Goal: Information Seeking & Learning: Check status

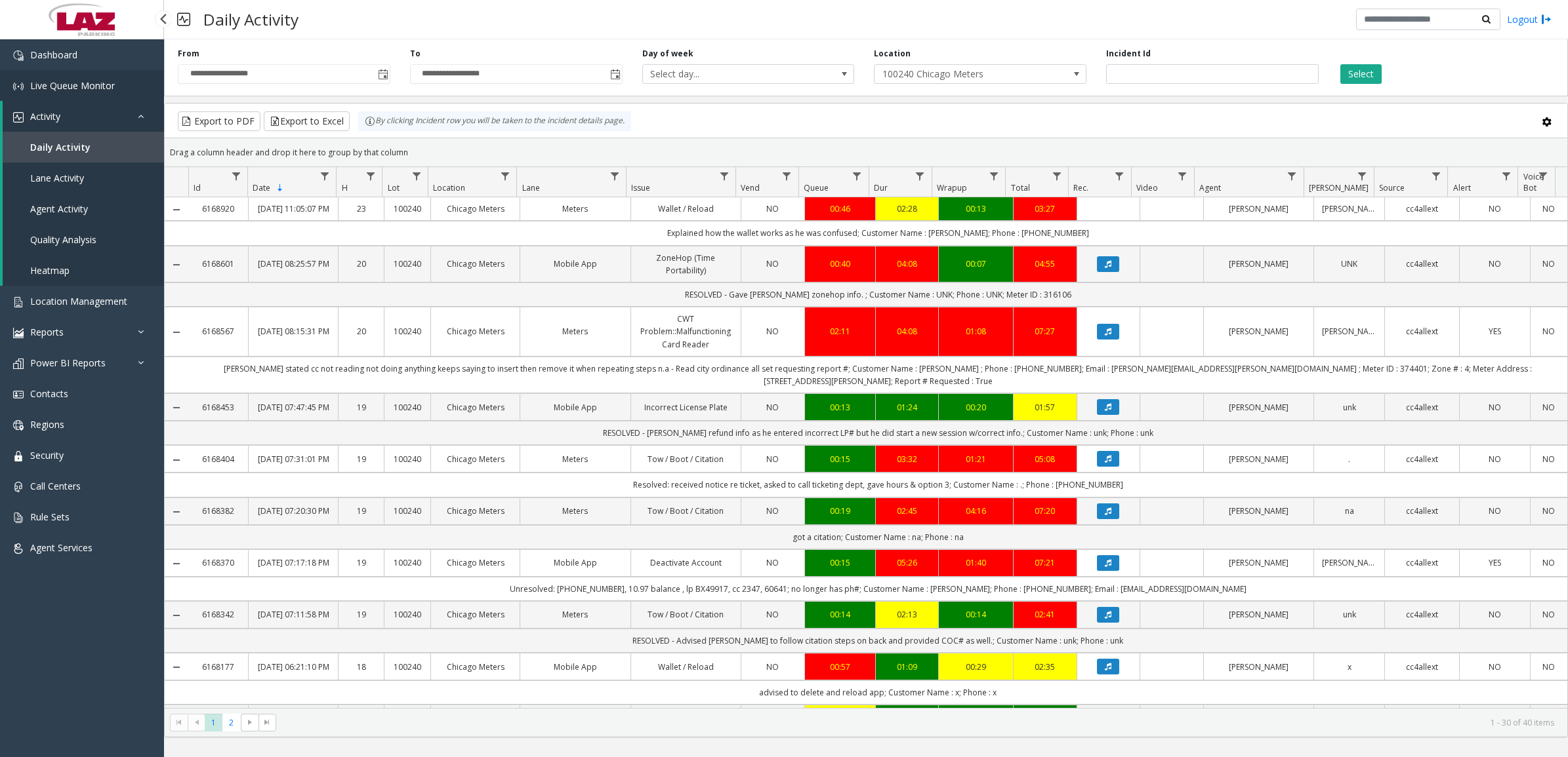
click at [74, 87] on span "Live Queue Monitor" at bounding box center [73, 85] width 85 height 13
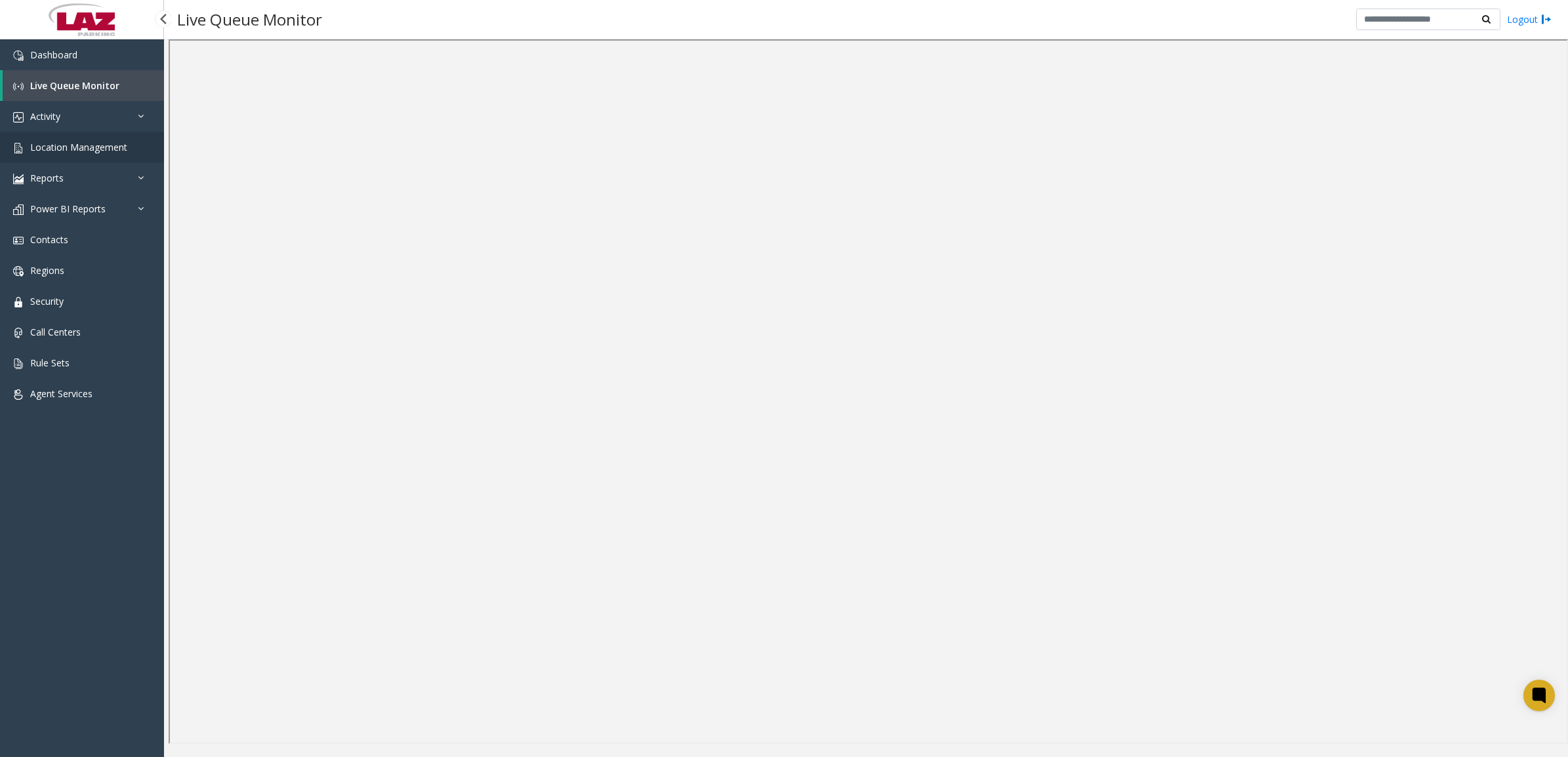
click at [69, 138] on link "Location Management" at bounding box center [82, 148] width 164 height 31
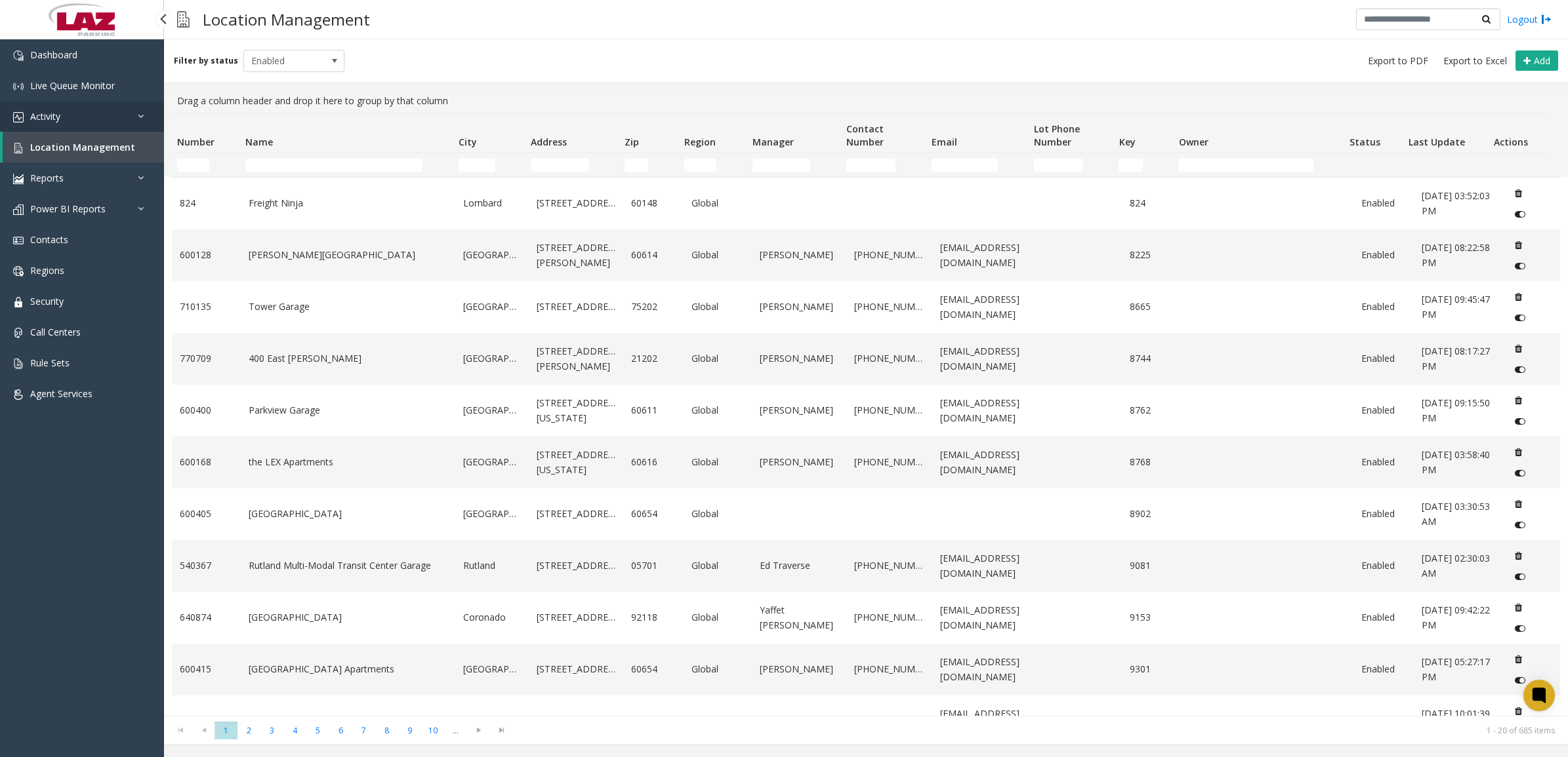
click at [59, 114] on span "Activity" at bounding box center [45, 116] width 30 height 13
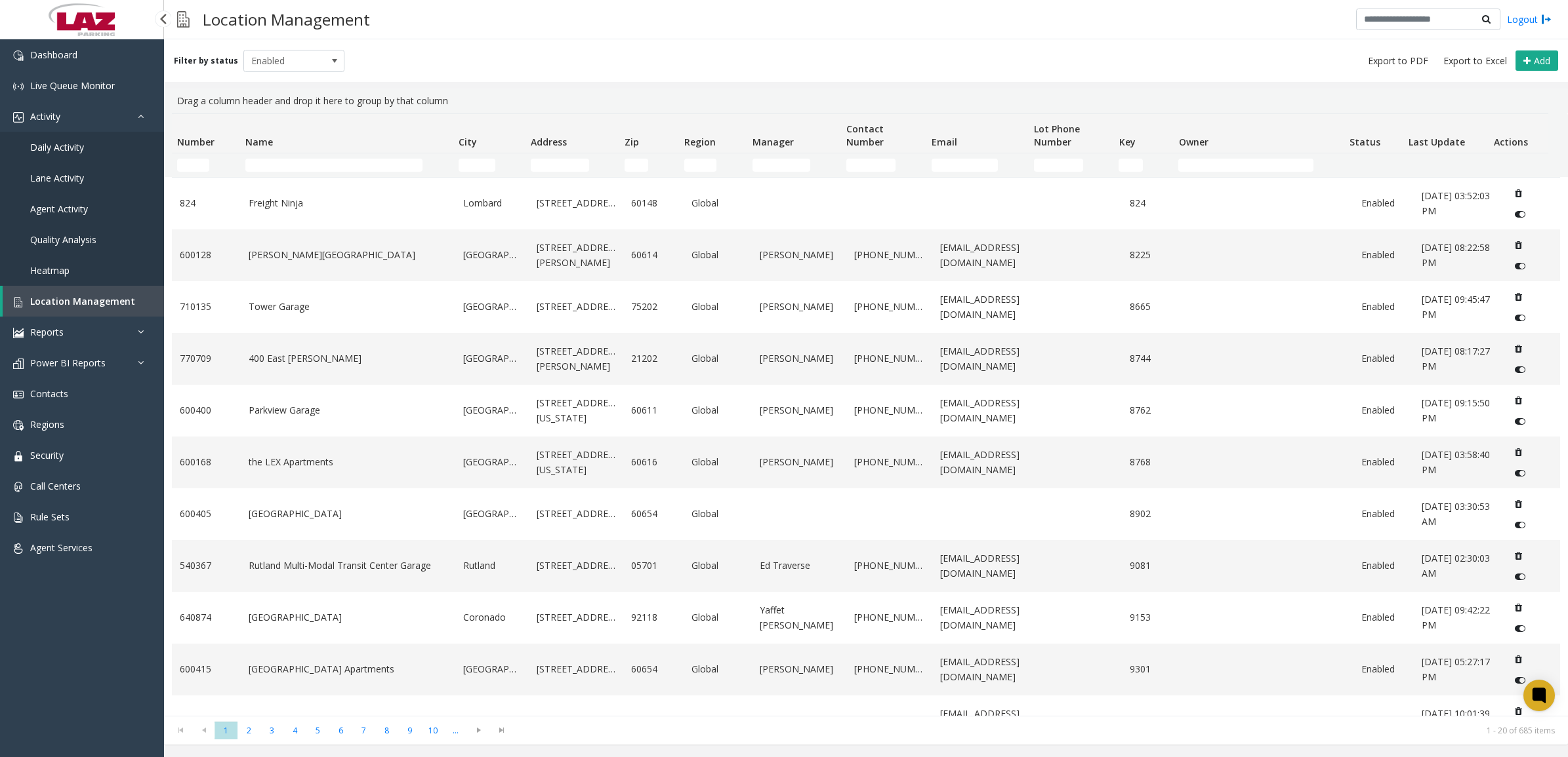
click at [65, 144] on span "Daily Activity" at bounding box center [57, 147] width 53 height 13
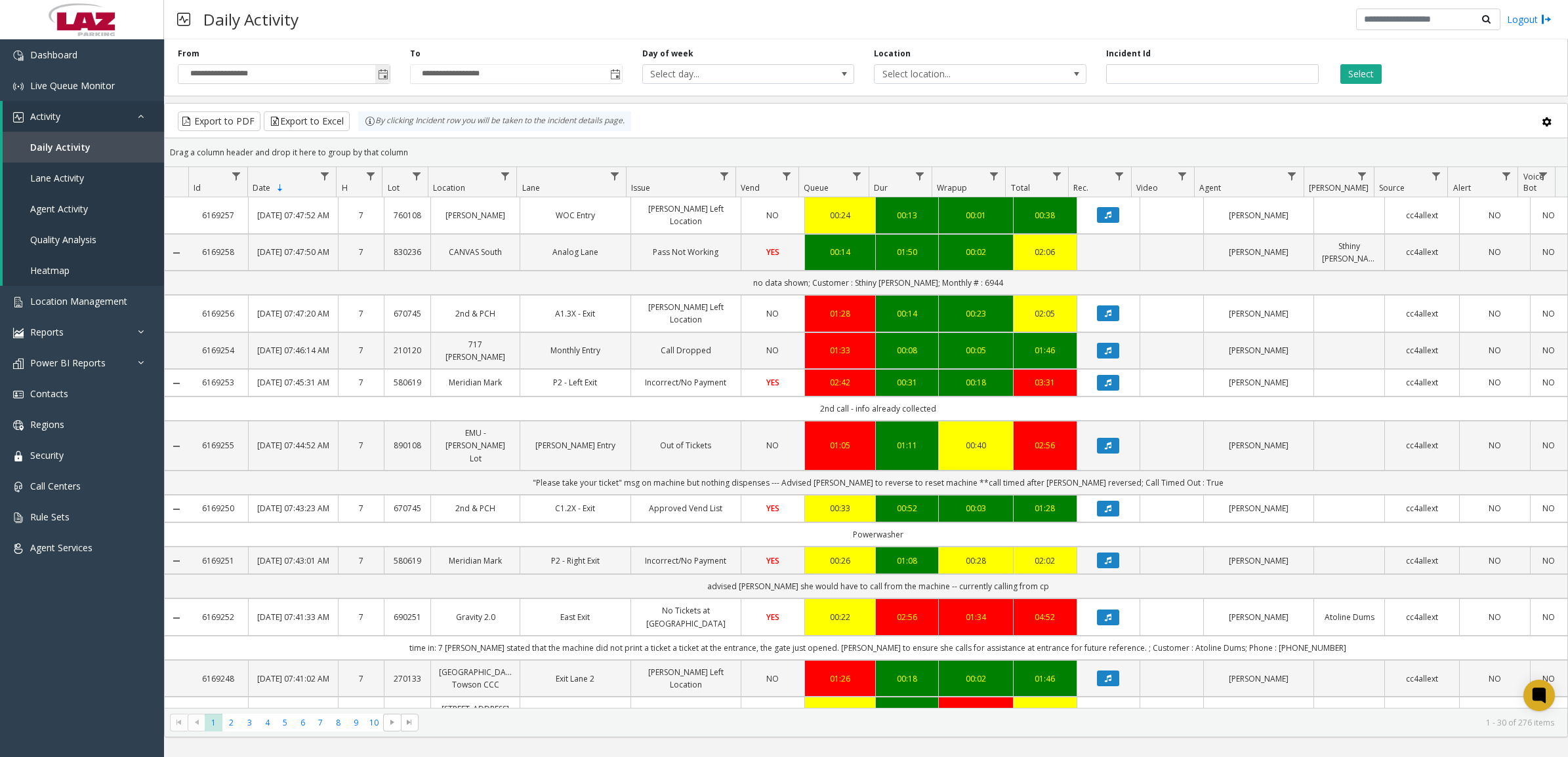
click at [385, 76] on span "Toggle popup" at bounding box center [383, 75] width 10 height 10
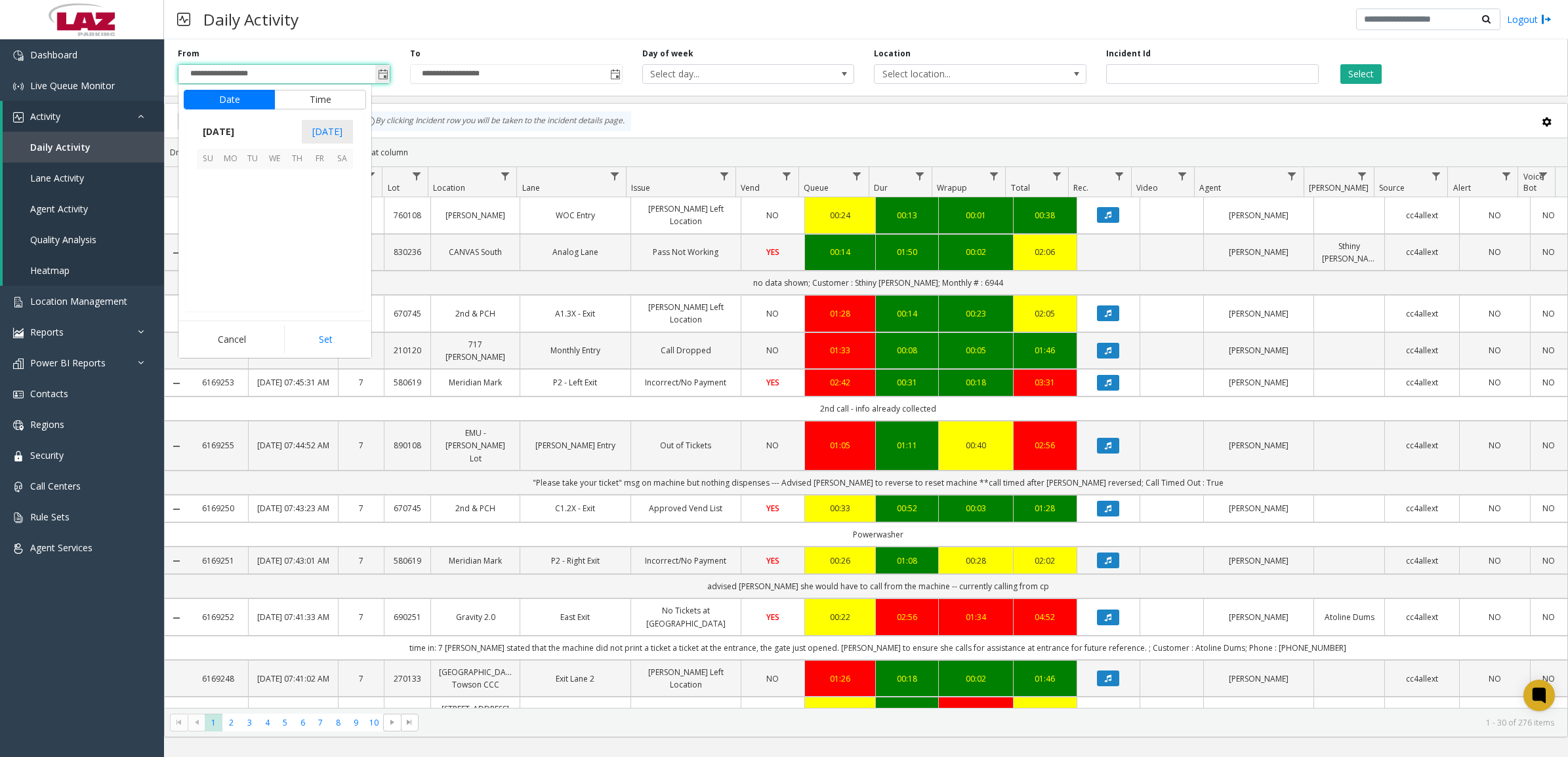
scroll to position [235221, 0]
click at [234, 243] on span "22" at bounding box center [230, 247] width 22 height 22
click at [212, 211] on span "10" at bounding box center [216, 208] width 10 height 13
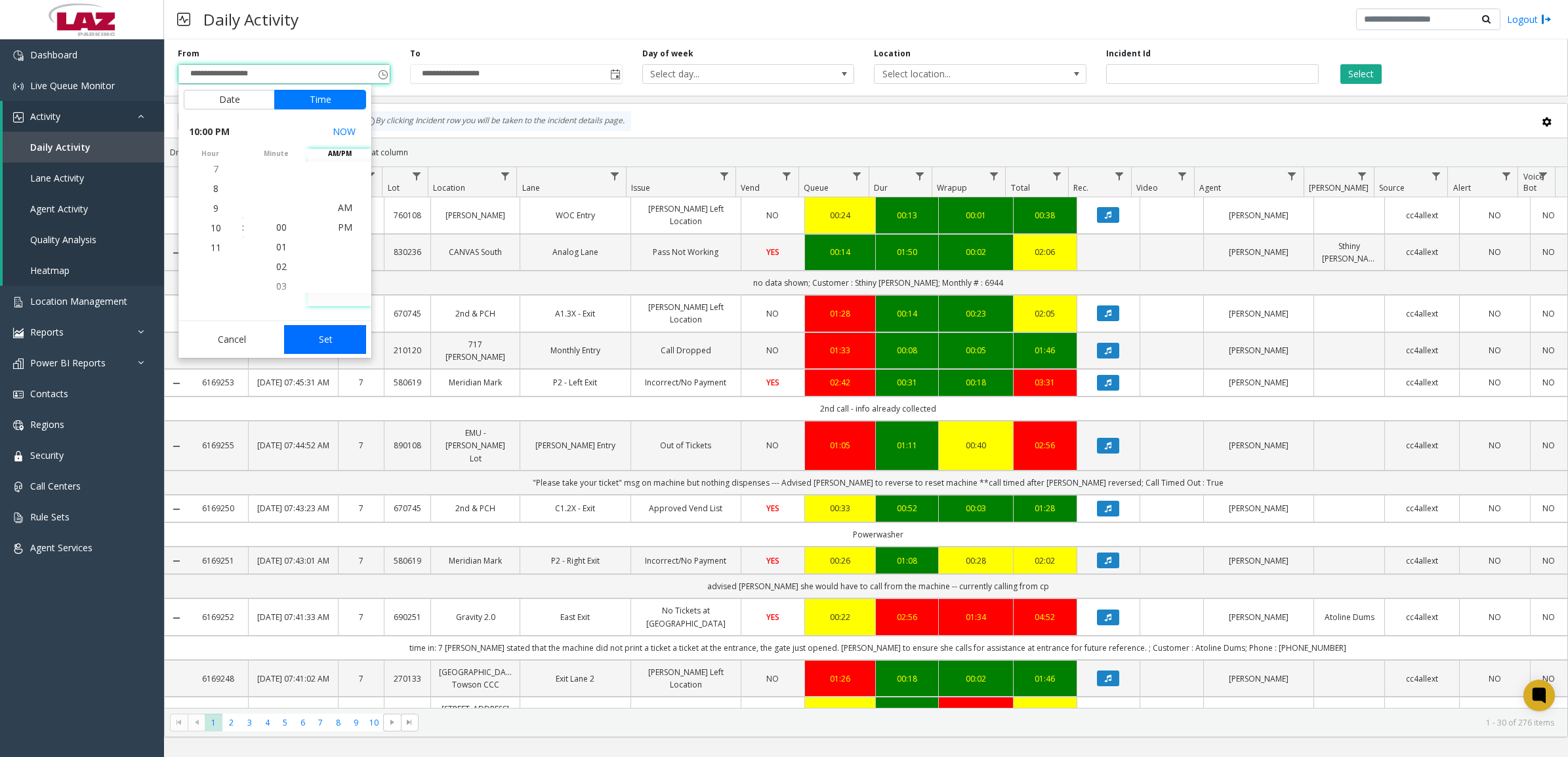
click at [323, 338] on button "Set" at bounding box center [325, 339] width 82 height 29
type input "**********"
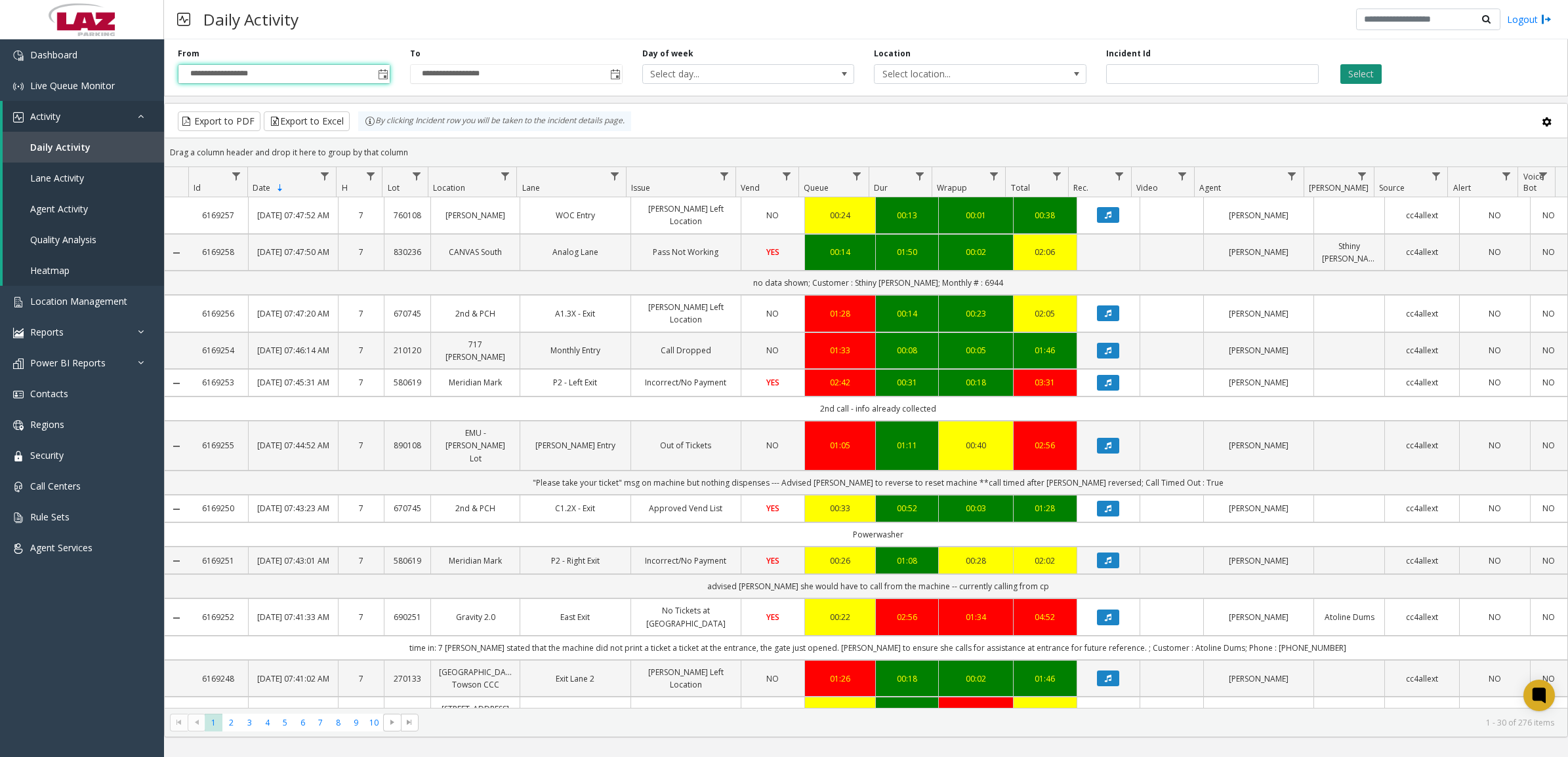
click at [1366, 73] on button "Select" at bounding box center [1361, 74] width 42 height 20
click at [993, 71] on span "Select location..." at bounding box center [958, 73] width 169 height 19
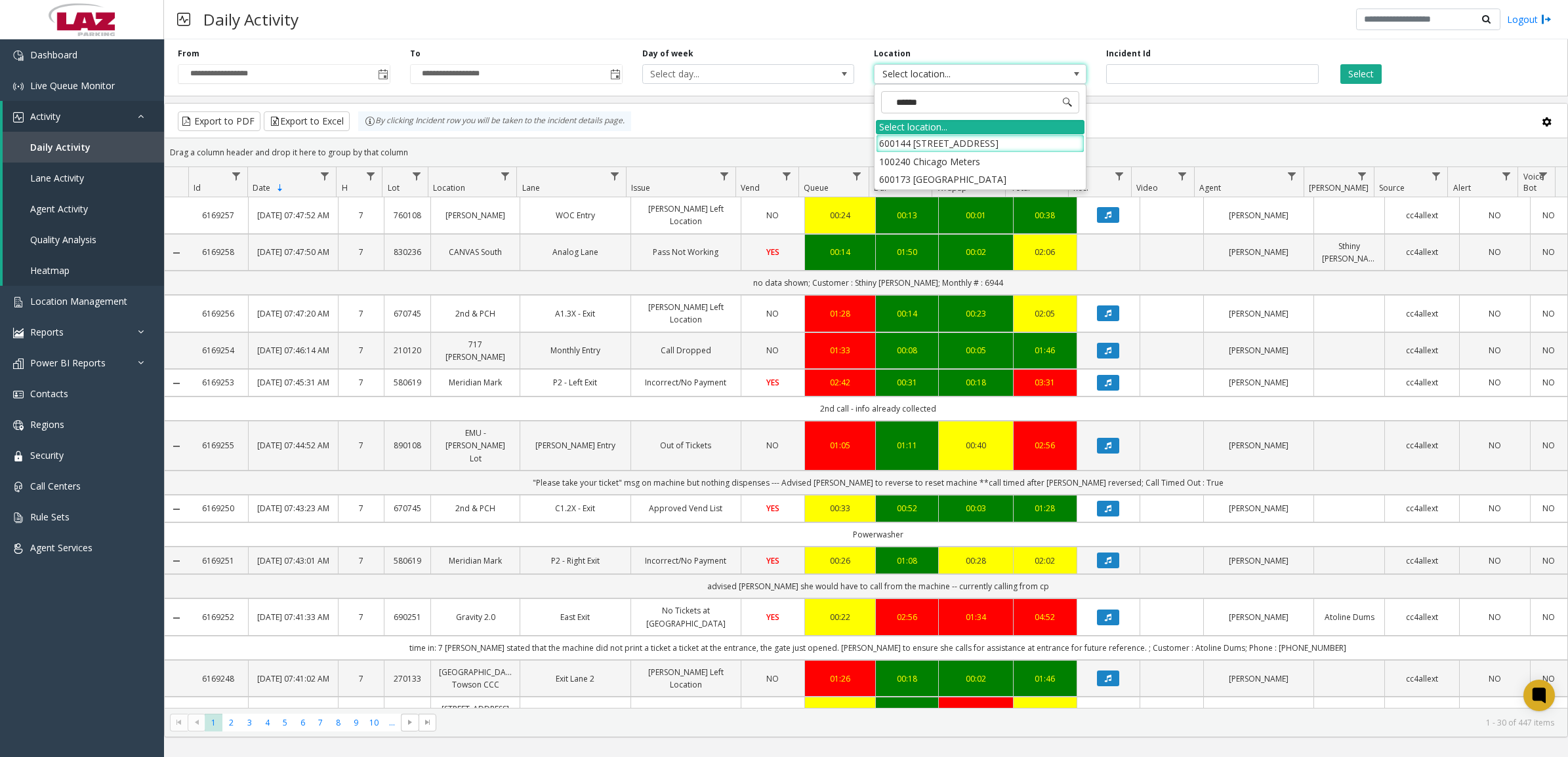
type input "*******"
click at [893, 158] on li "100240 Chicago Meters" at bounding box center [979, 162] width 209 height 18
click at [1358, 79] on button "Select" at bounding box center [1361, 74] width 42 height 20
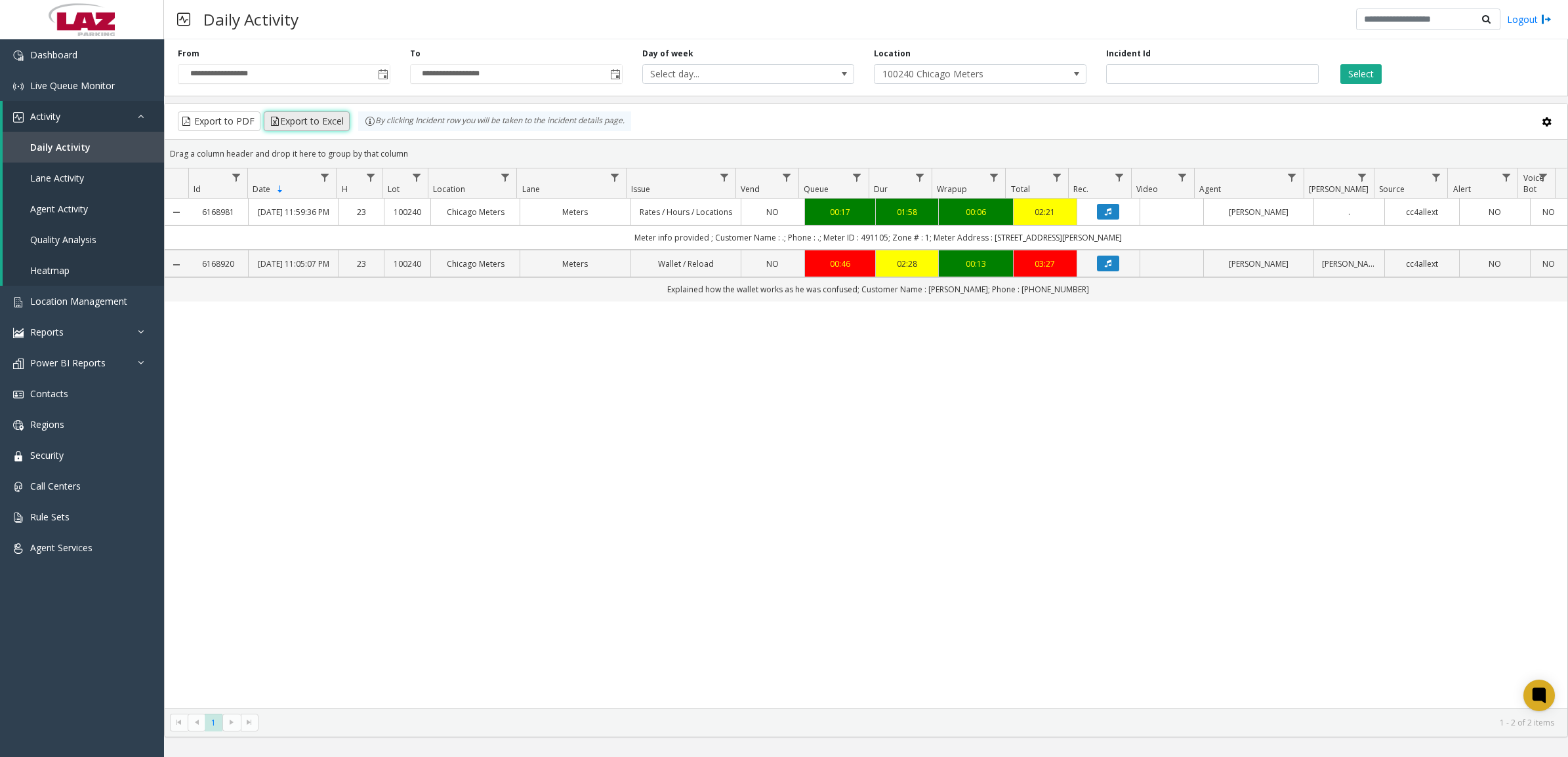
click at [304, 121] on button "Export to Excel" at bounding box center [307, 121] width 86 height 20
click at [650, 424] on div "6168981 [DATE] 11:59:36 PM 23 100240 Chicago Meters Meters Rates / Hours / Loca…" at bounding box center [866, 453] width 1402 height 509
